Goal: Check status: Check status

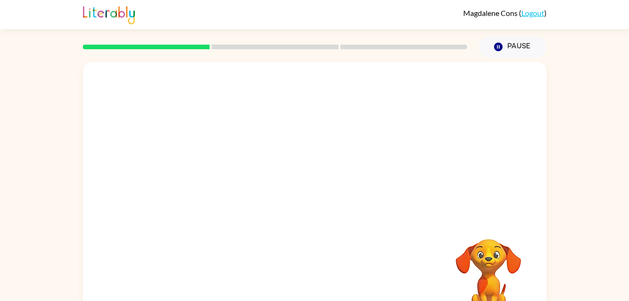
scroll to position [29, 0]
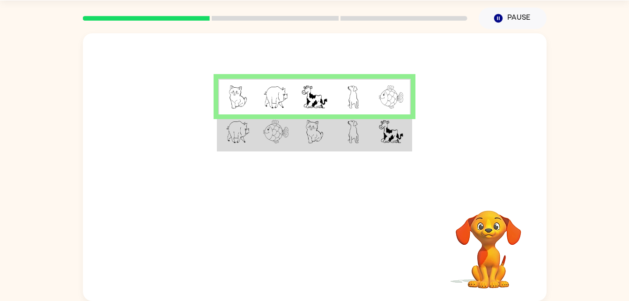
click at [399, 134] on img at bounding box center [391, 131] width 24 height 23
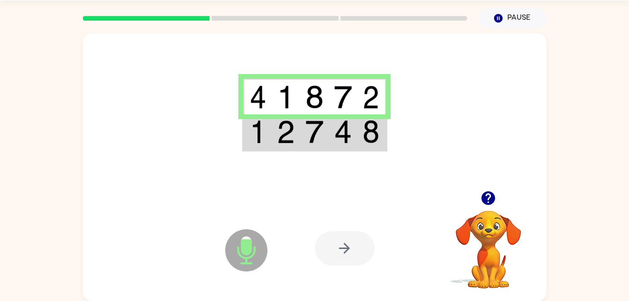
click at [327, 137] on td at bounding box center [314, 132] width 29 height 36
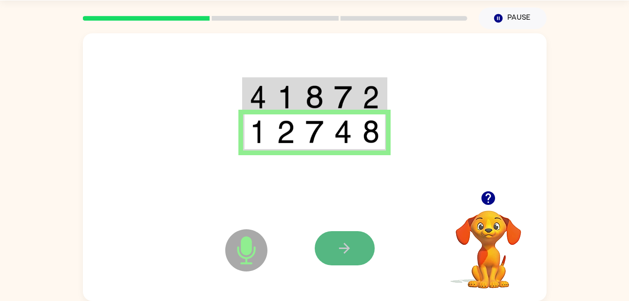
click at [341, 245] on icon "button" at bounding box center [344, 248] width 16 height 16
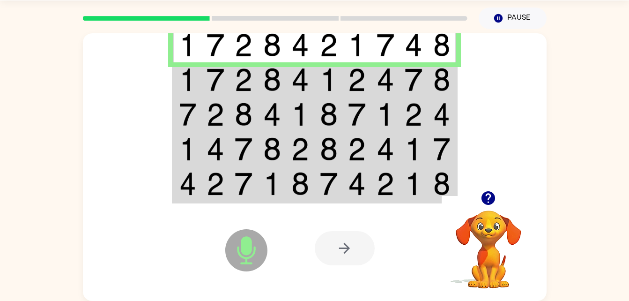
click at [319, 82] on td at bounding box center [329, 79] width 29 height 35
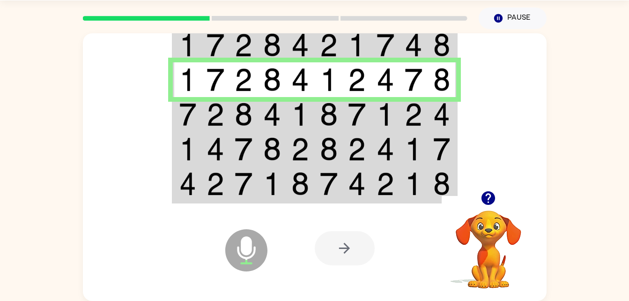
click at [296, 120] on img at bounding box center [301, 114] width 18 height 23
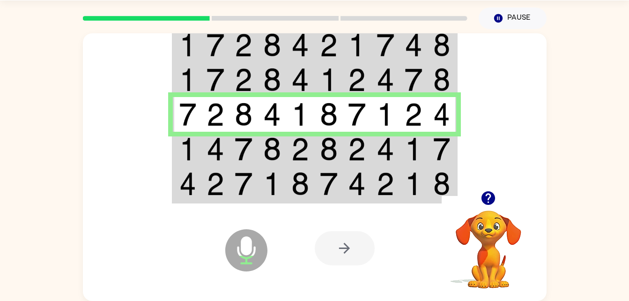
click at [277, 153] on img at bounding box center [272, 148] width 18 height 23
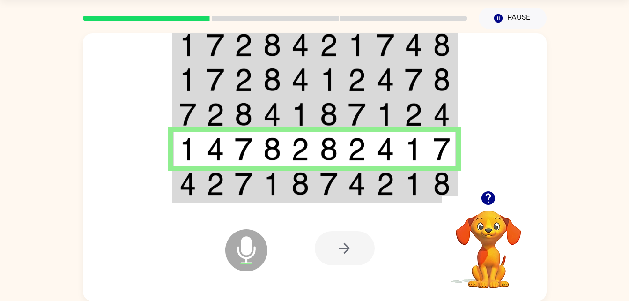
click at [267, 190] on img at bounding box center [272, 183] width 18 height 23
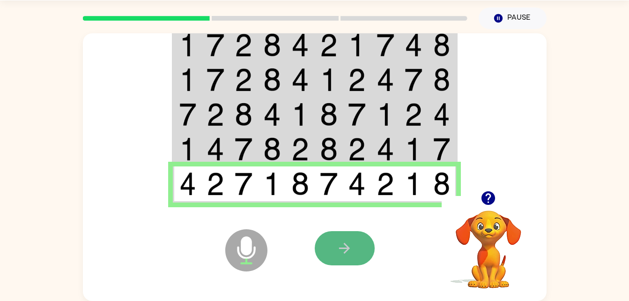
click at [346, 244] on icon "button" at bounding box center [344, 248] width 16 height 16
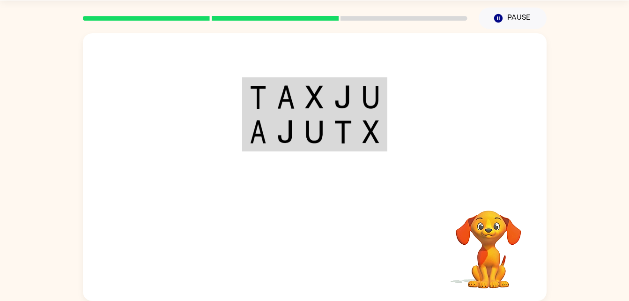
click at [373, 100] on img at bounding box center [371, 96] width 17 height 23
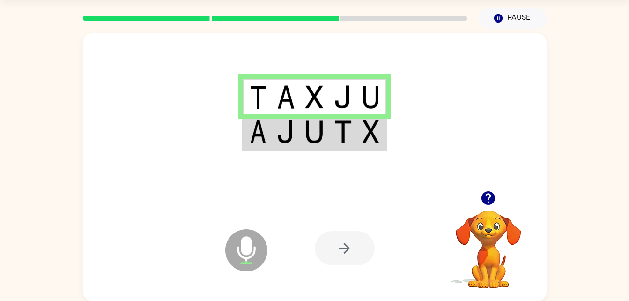
click at [516, 154] on div at bounding box center [315, 111] width 464 height 157
click at [487, 200] on icon "button" at bounding box center [489, 198] width 14 height 14
click at [309, 142] on img at bounding box center [315, 131] width 18 height 23
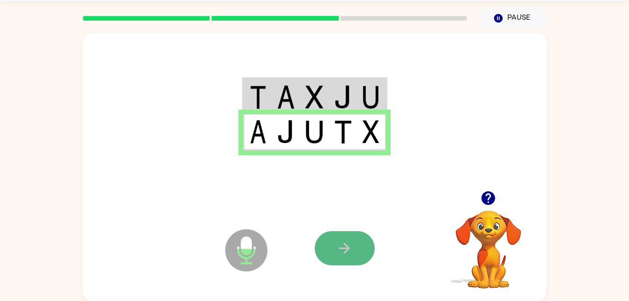
click at [356, 264] on button "button" at bounding box center [345, 248] width 60 height 34
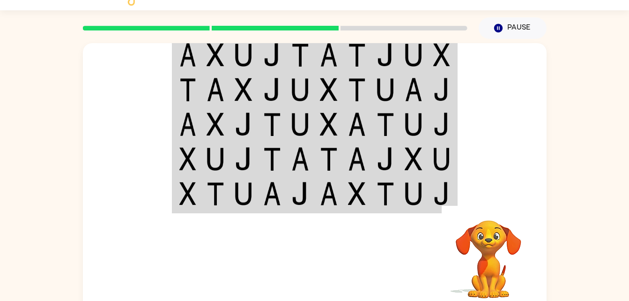
scroll to position [0, 0]
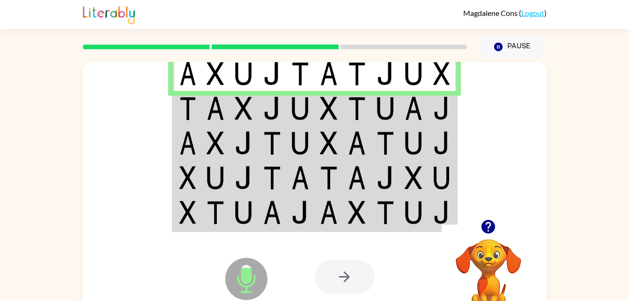
click at [287, 113] on td at bounding box center [300, 108] width 29 height 35
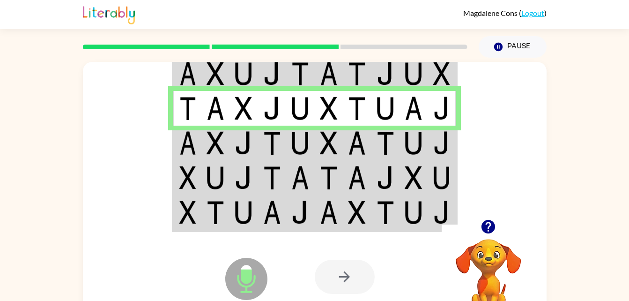
click at [309, 145] on img at bounding box center [301, 142] width 18 height 23
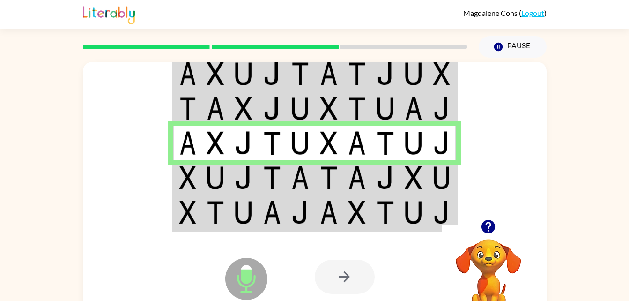
click at [281, 178] on td at bounding box center [272, 177] width 29 height 35
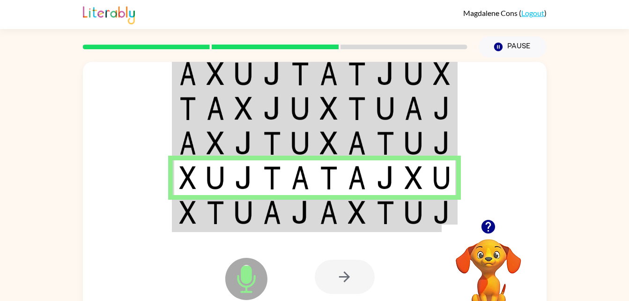
click at [311, 223] on td at bounding box center [300, 213] width 29 height 36
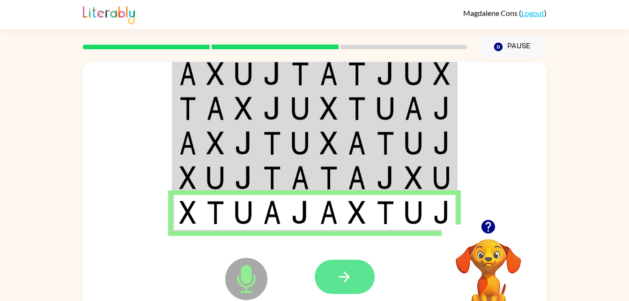
click at [358, 276] on button "button" at bounding box center [345, 277] width 60 height 34
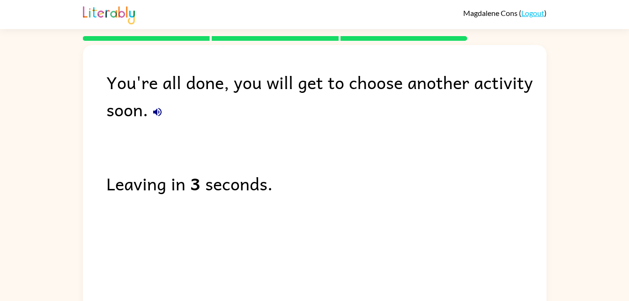
click at [154, 109] on icon "button" at bounding box center [157, 111] width 11 height 11
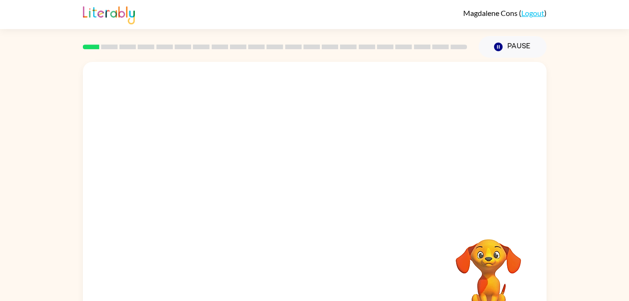
scroll to position [29, 0]
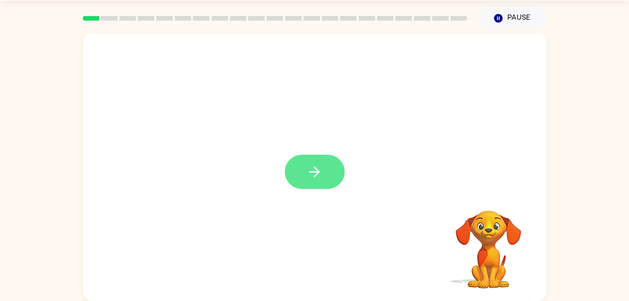
click at [322, 172] on icon "button" at bounding box center [315, 172] width 16 height 16
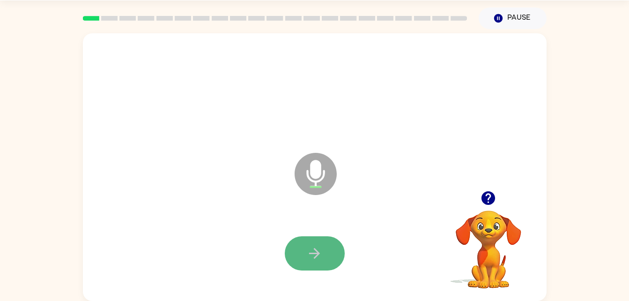
click at [323, 249] on button "button" at bounding box center [315, 253] width 60 height 34
click at [319, 244] on button "button" at bounding box center [315, 253] width 60 height 34
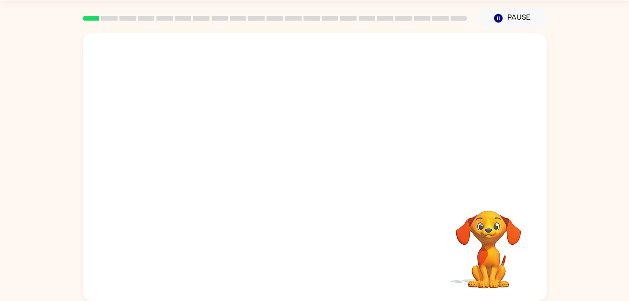
scroll to position [28, 0]
click at [449, 77] on div at bounding box center [314, 91] width 445 height 77
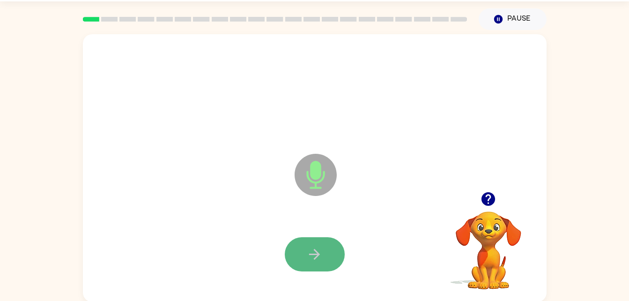
click at [313, 253] on icon "button" at bounding box center [315, 254] width 16 height 16
